Goal: Book appointment/travel/reservation

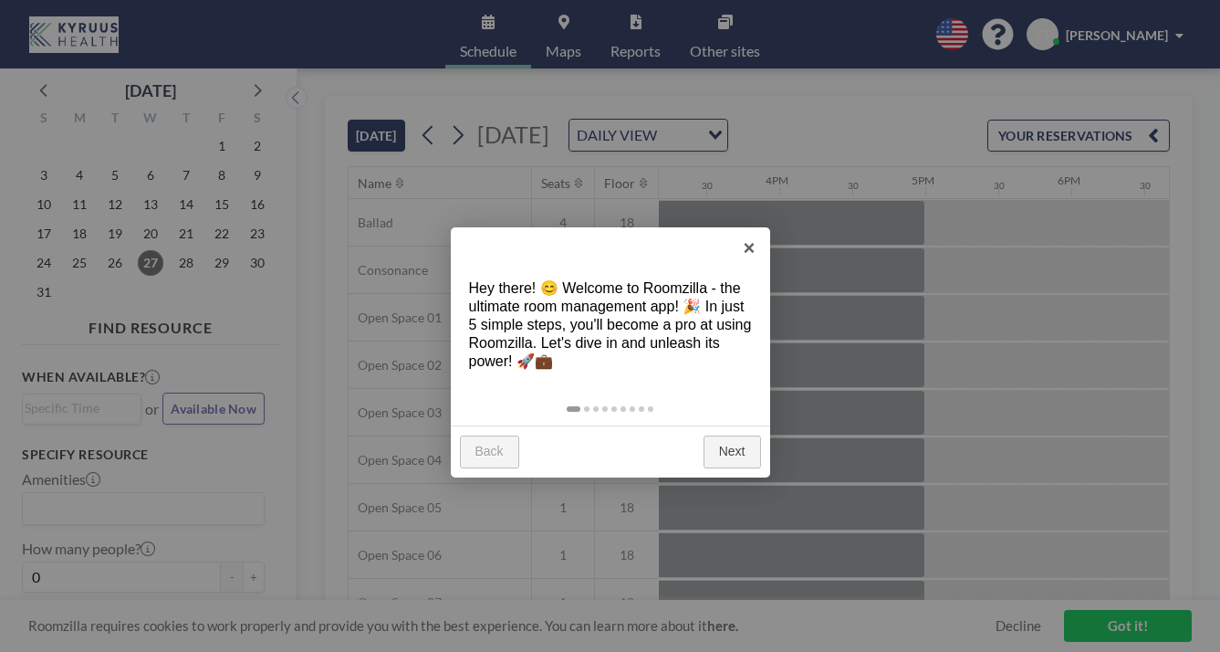
scroll to position [0, 2217]
click at [738, 435] on link "Next" at bounding box center [732, 451] width 57 height 33
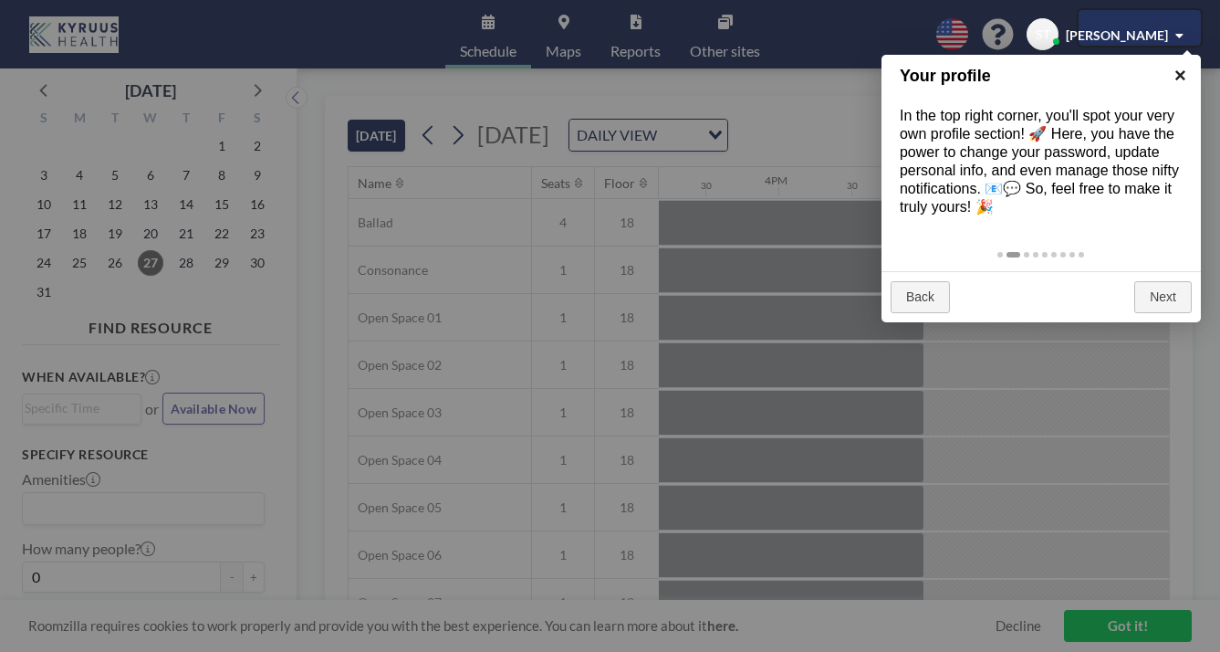
click at [1185, 75] on link "×" at bounding box center [1180, 75] width 41 height 41
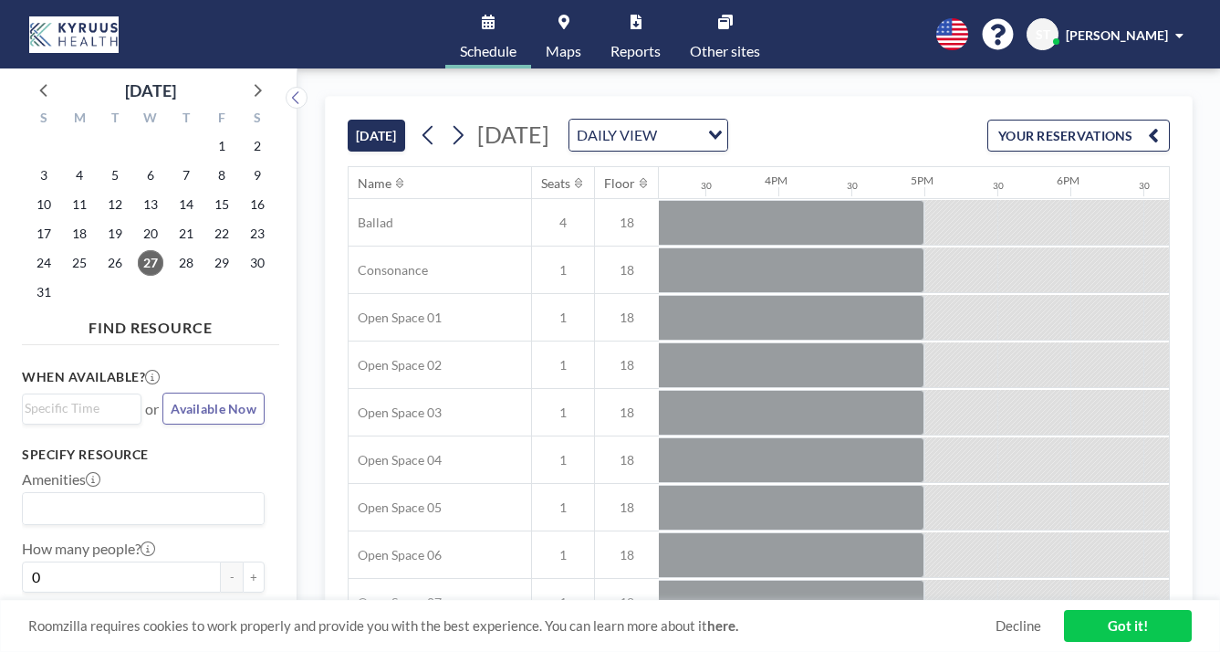
click at [414, 122] on div "[DATE] DAILY VIEW Loading..." at bounding box center [571, 135] width 314 height 33
click at [449, 121] on icon at bounding box center [457, 134] width 17 height 27
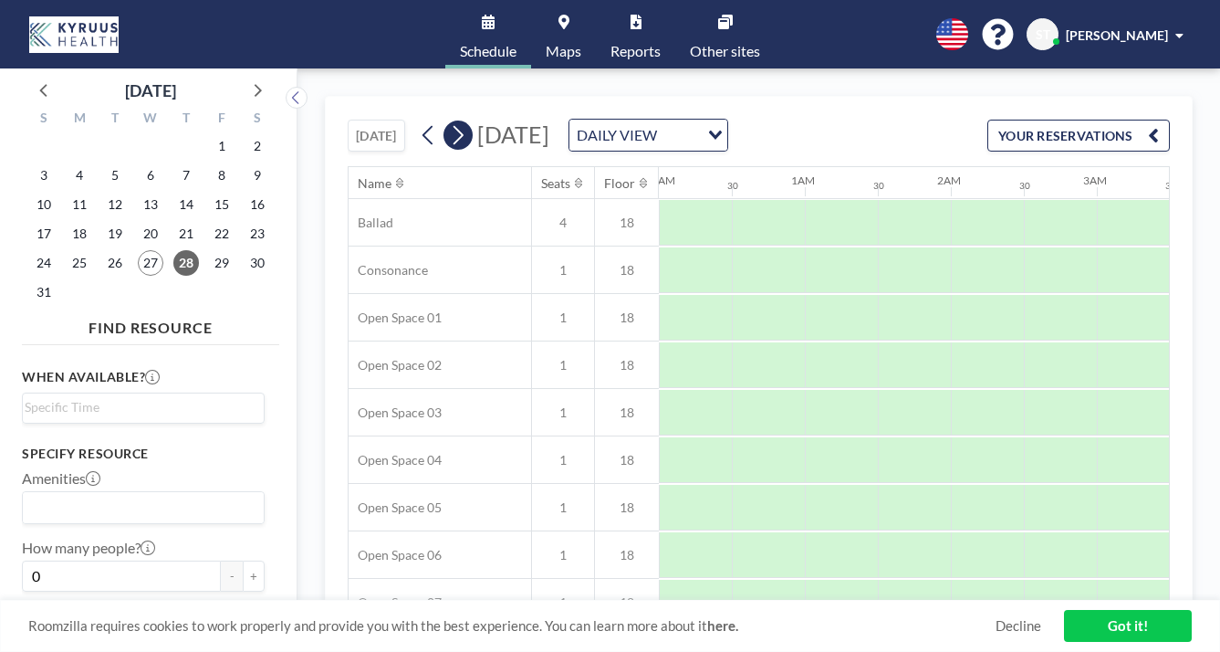
click at [449, 121] on icon at bounding box center [457, 134] width 17 height 27
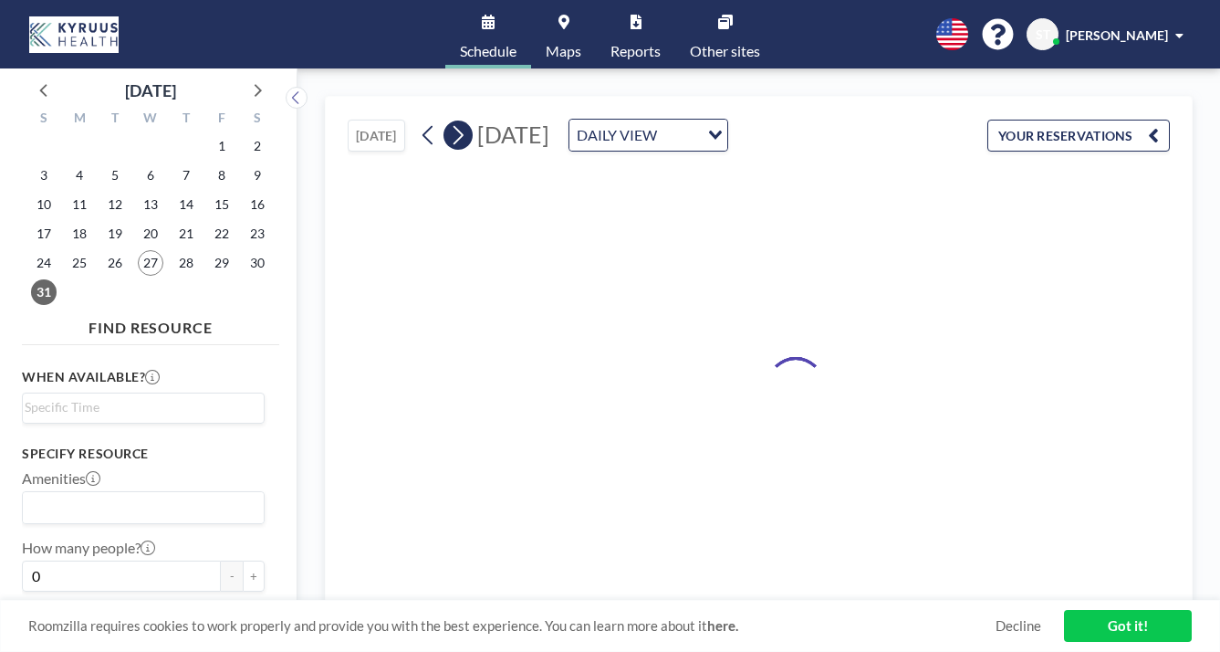
click at [449, 121] on icon at bounding box center [457, 134] width 17 height 27
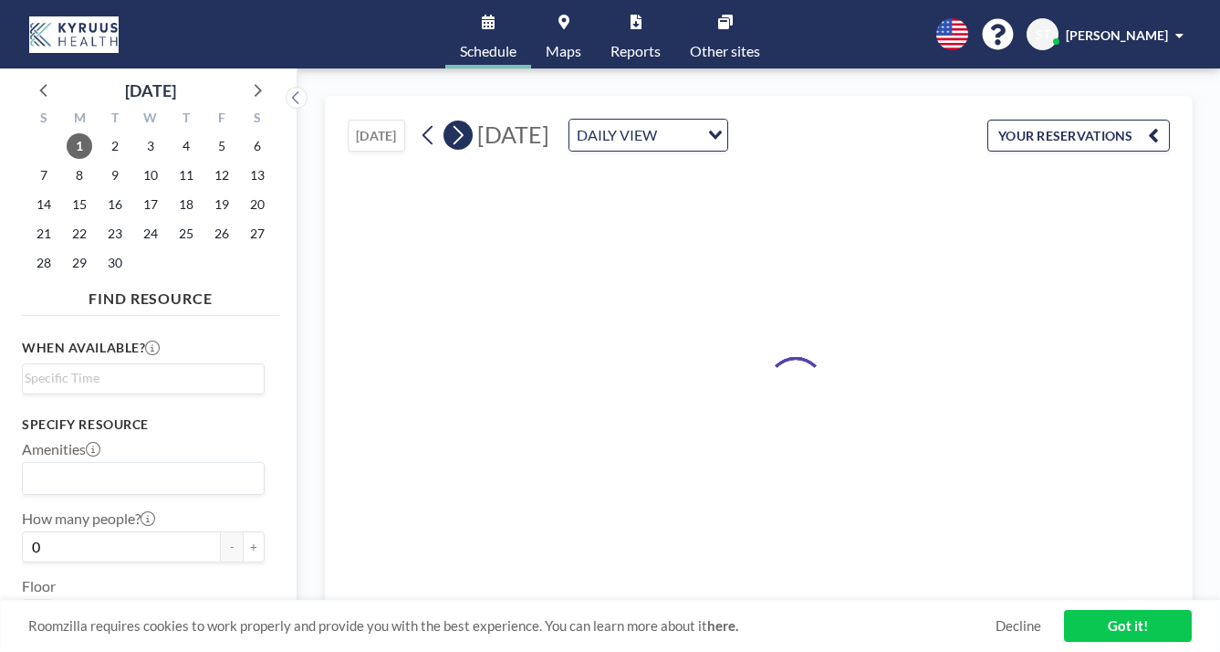
click at [449, 121] on icon at bounding box center [457, 134] width 17 height 27
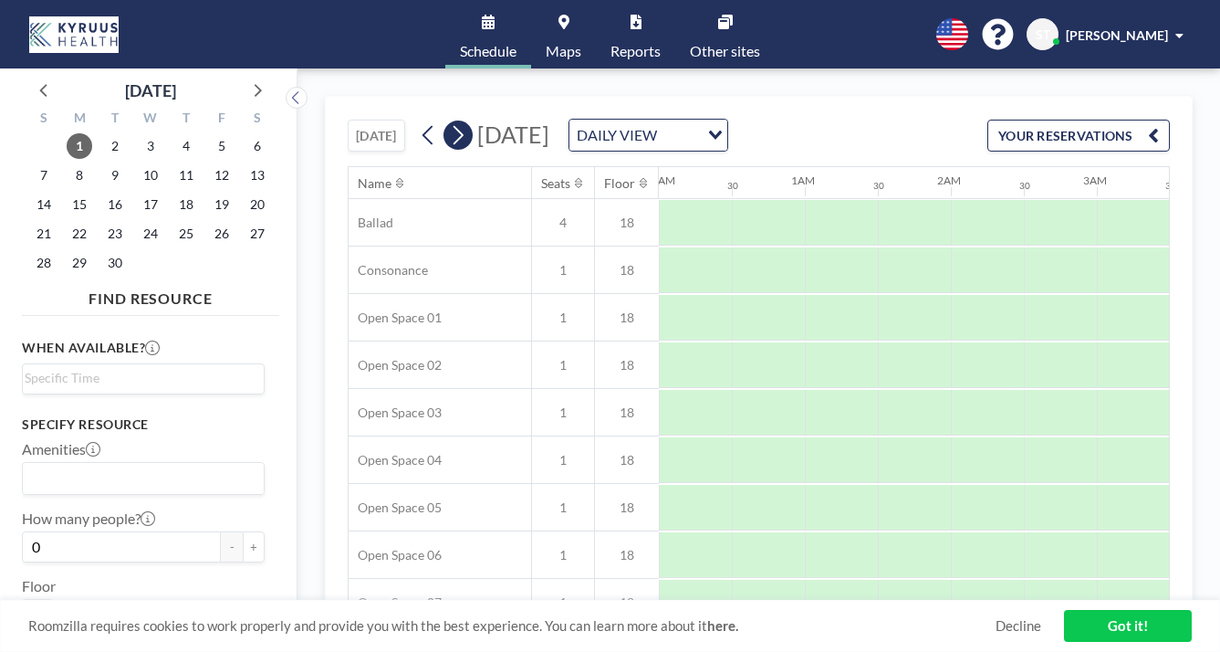
scroll to position [0, 0]
click at [449, 121] on icon at bounding box center [457, 134] width 17 height 27
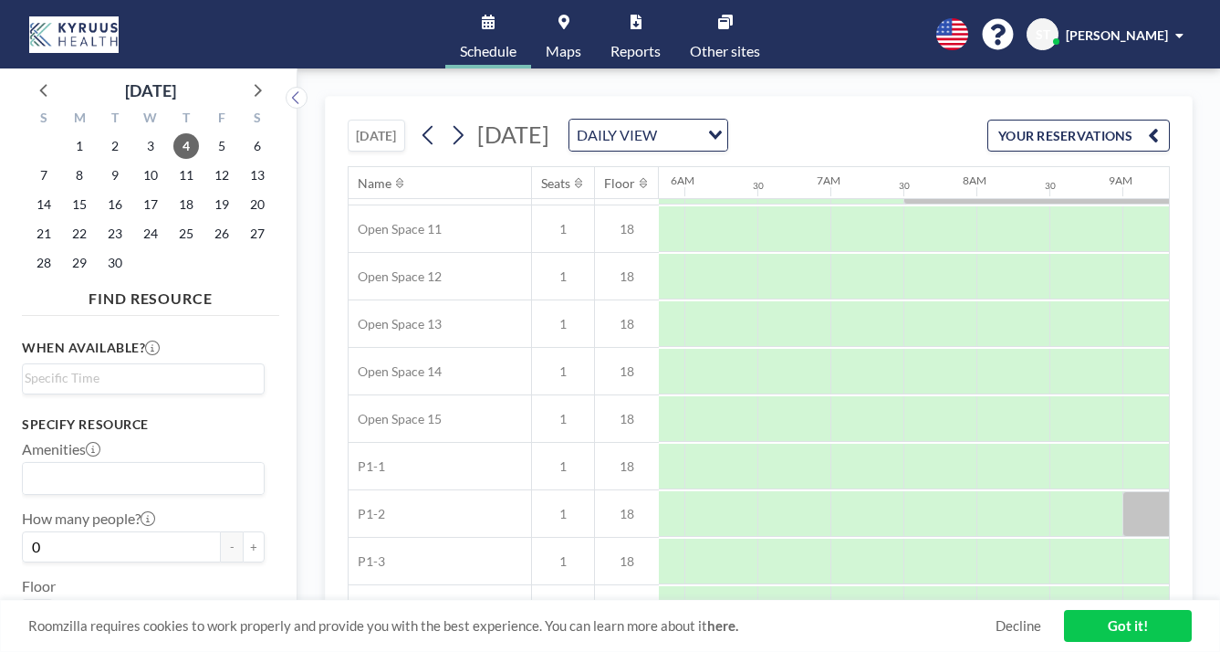
scroll to position [653, 851]
